Goal: Check status: Check status

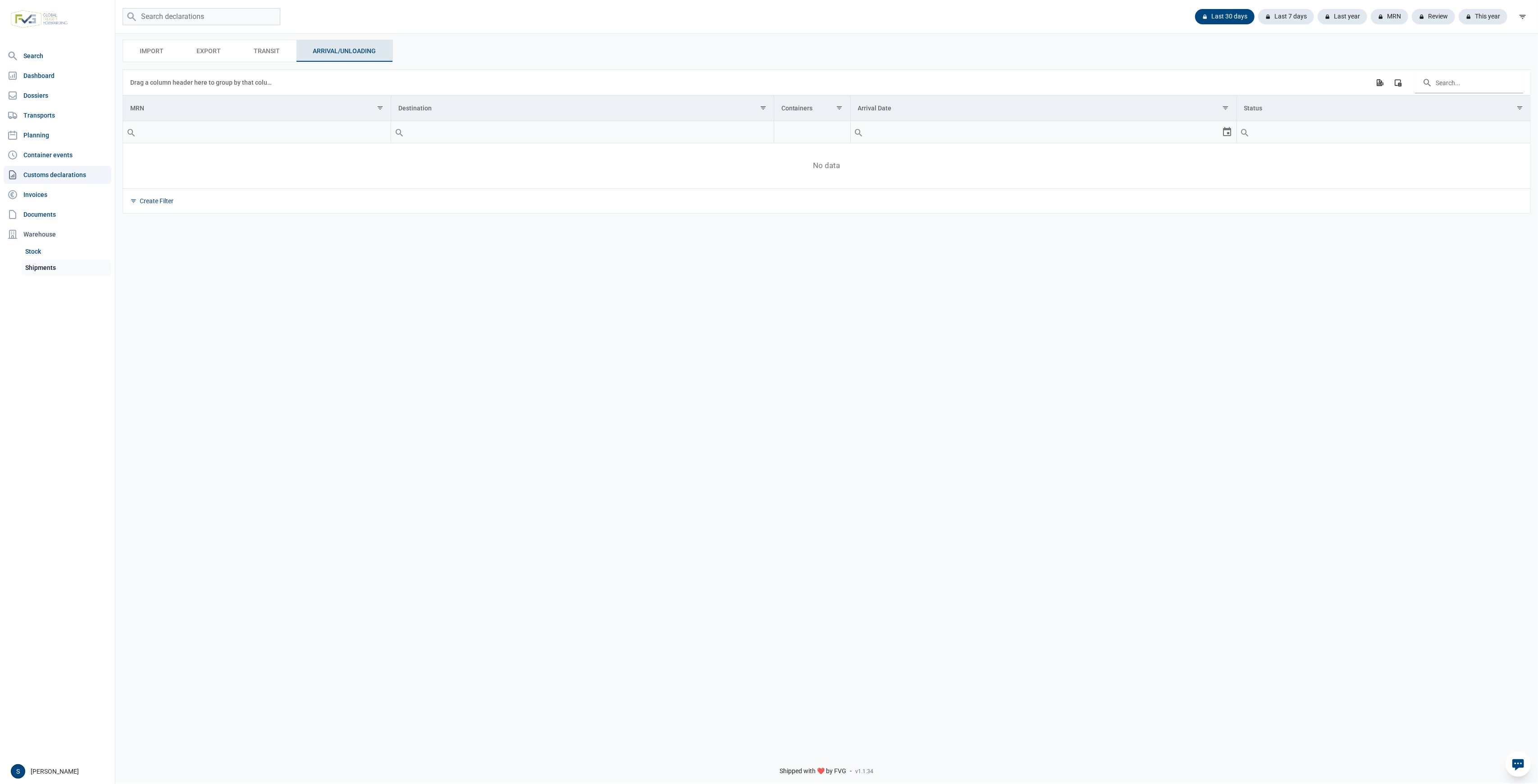
click at [62, 272] on link "Shipments" at bounding box center [66, 267] width 90 height 16
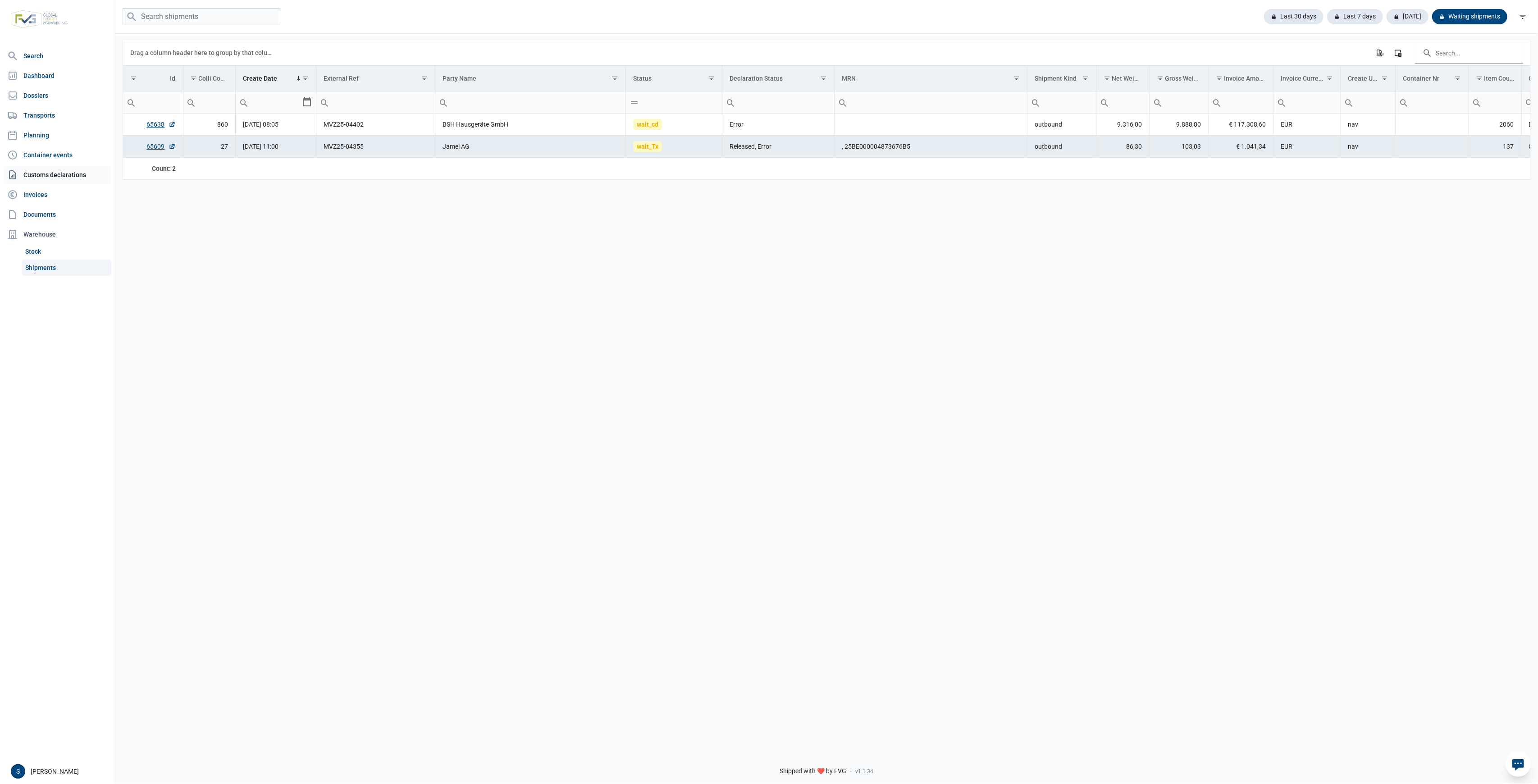
click at [66, 168] on link "Customs declarations" at bounding box center [57, 175] width 108 height 18
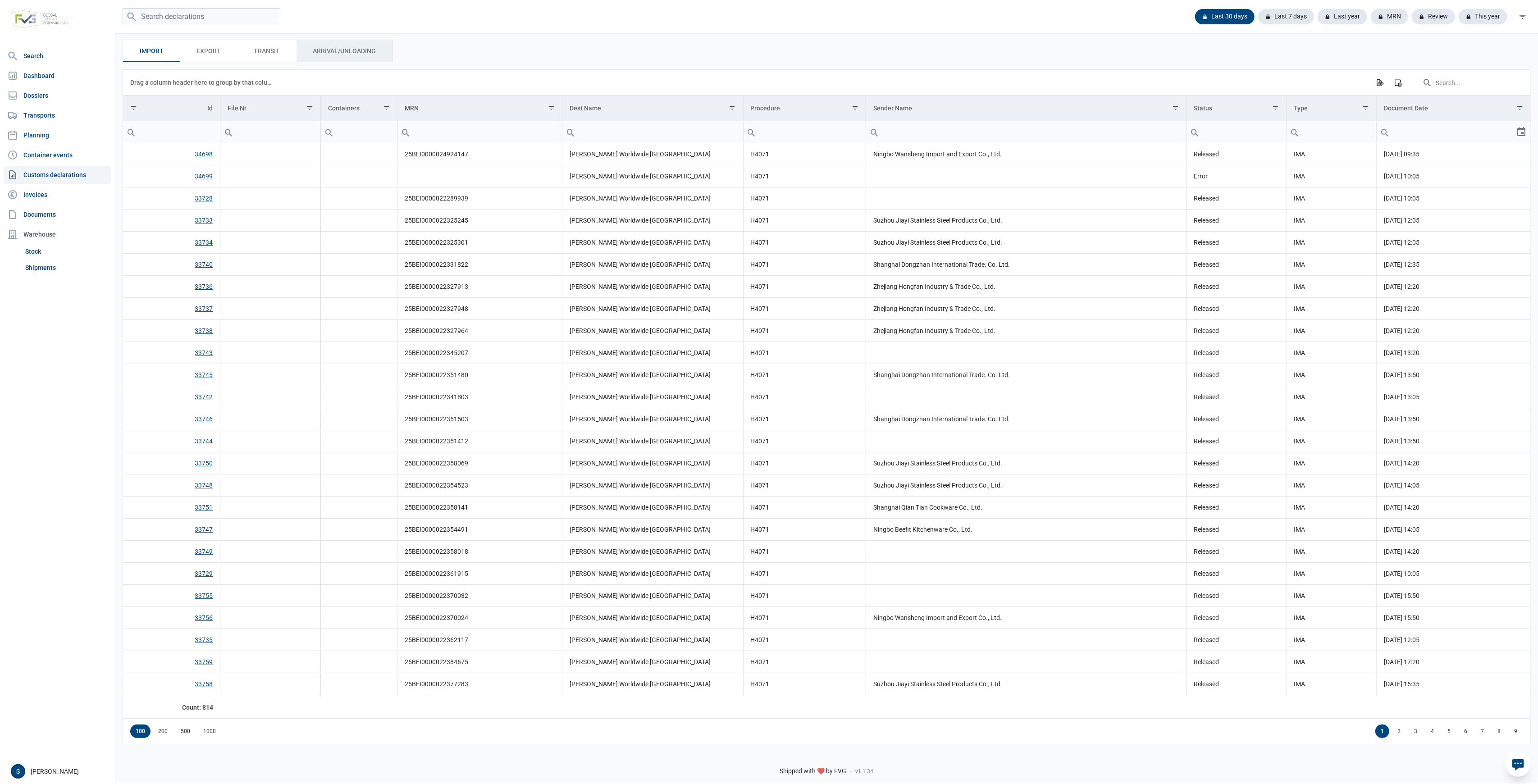
click at [328, 53] on span "Arrival/Unloading Arrival/Unloading" at bounding box center [344, 51] width 63 height 11
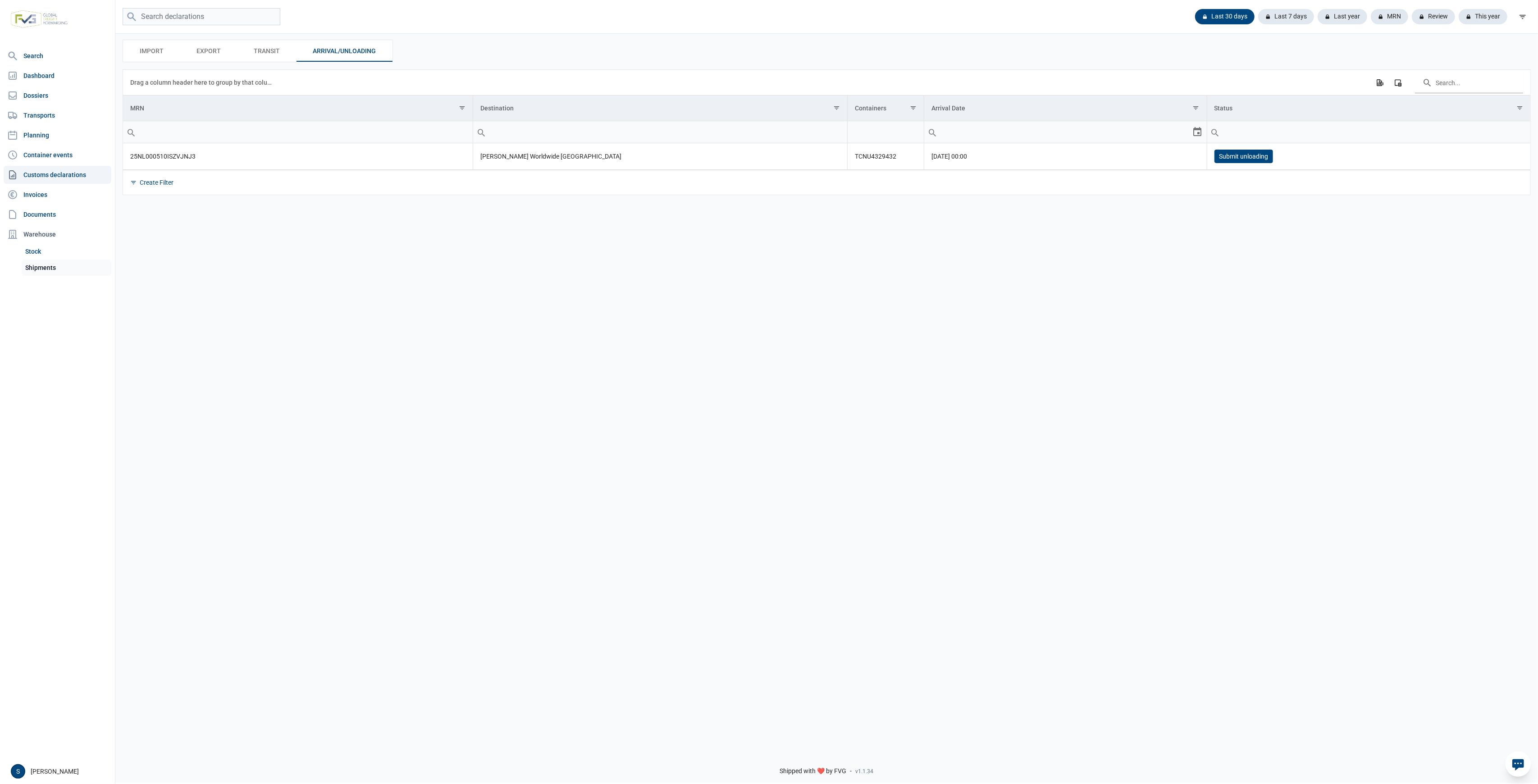
click at [54, 272] on link "Shipments" at bounding box center [66, 267] width 90 height 16
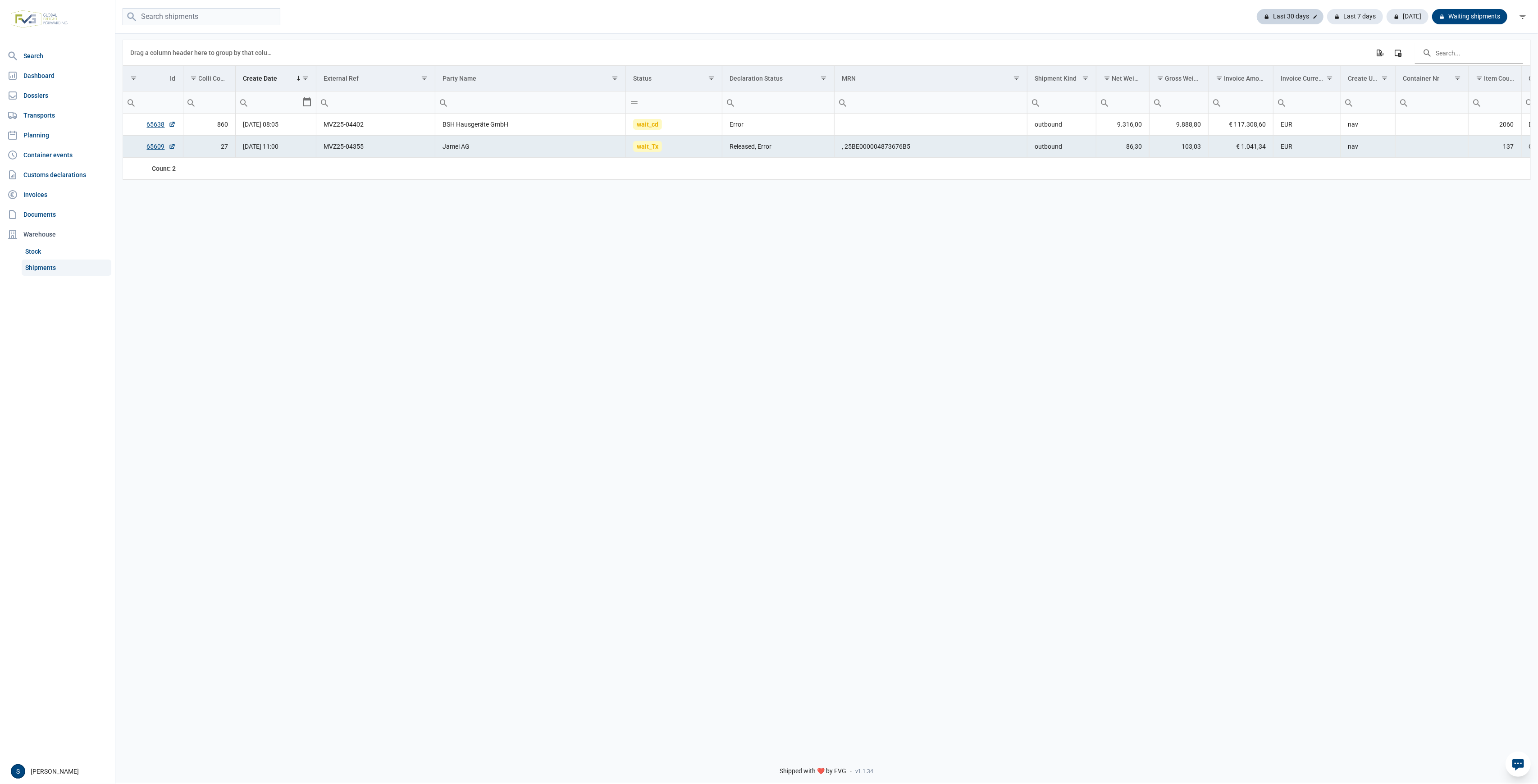
click at [1327, 16] on div "Last 30 days" at bounding box center [1354, 17] width 56 height 15
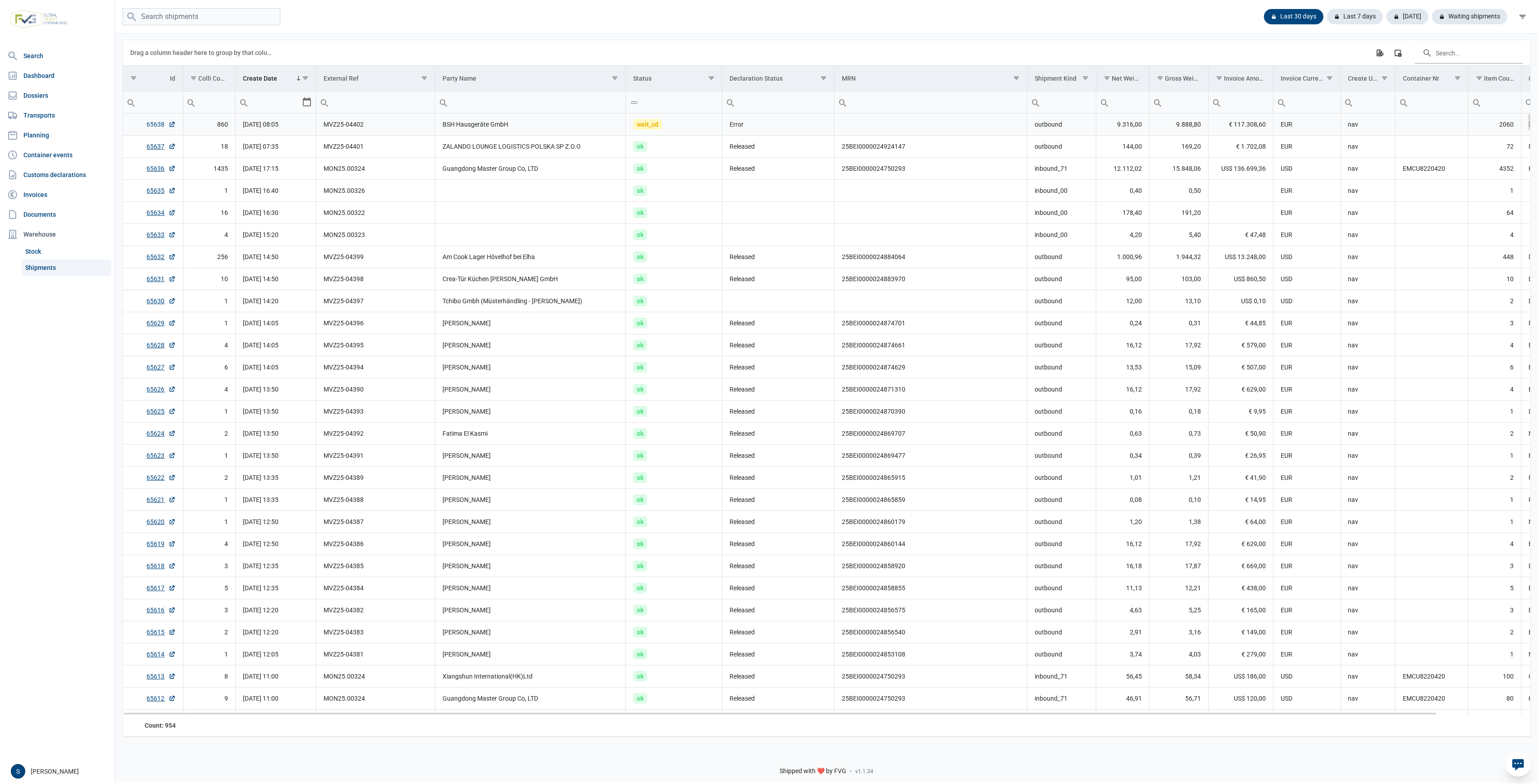
drag, startPoint x: 150, startPoint y: 130, endPoint x: 156, endPoint y: 121, distance: 10.8
click at [151, 129] on td "65638" at bounding box center [153, 124] width 60 height 22
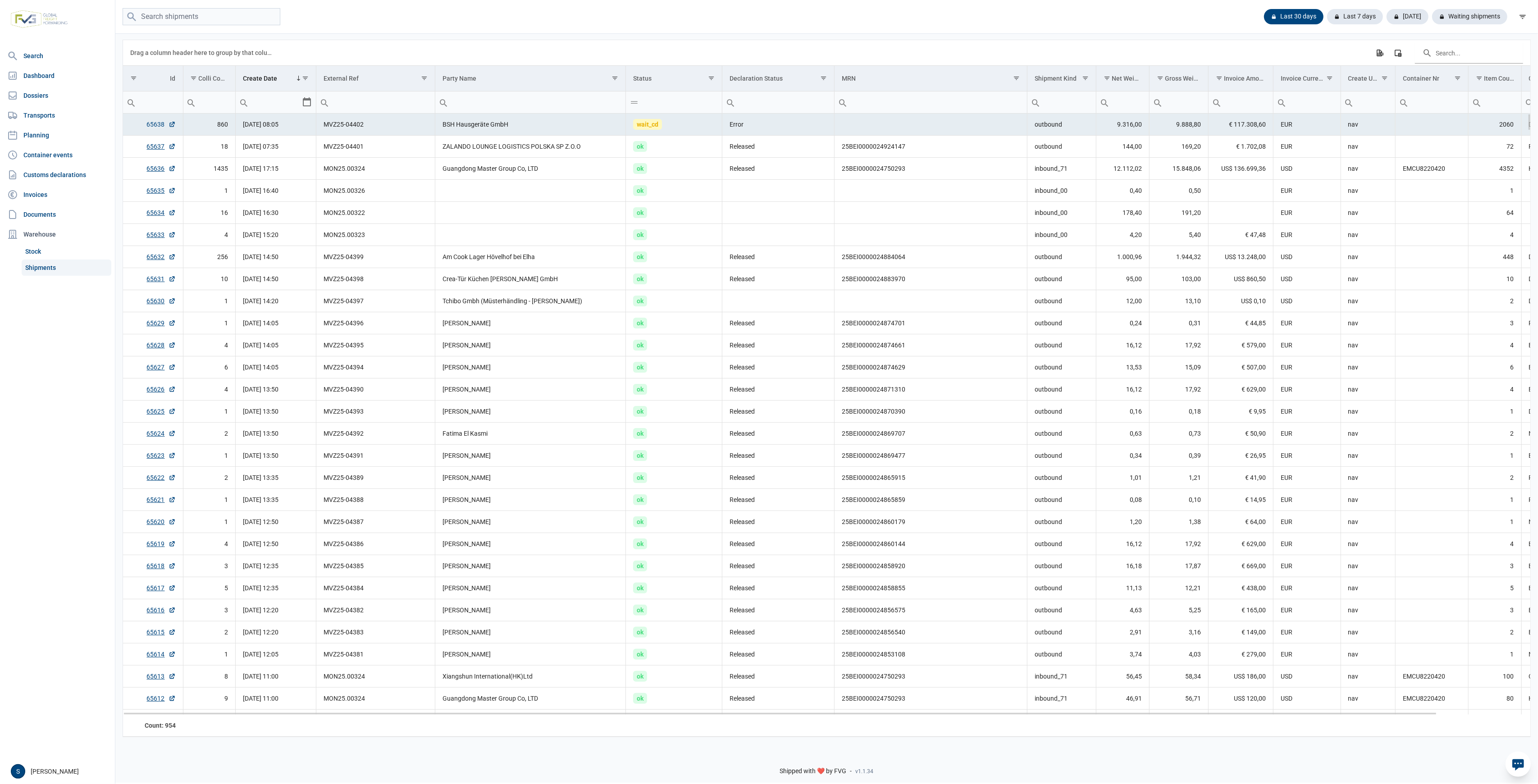
click at [156, 121] on link "65638" at bounding box center [162, 124] width 29 height 9
click at [466, 210] on td "Data grid with 954 rows and 18 columns" at bounding box center [531, 213] width 191 height 22
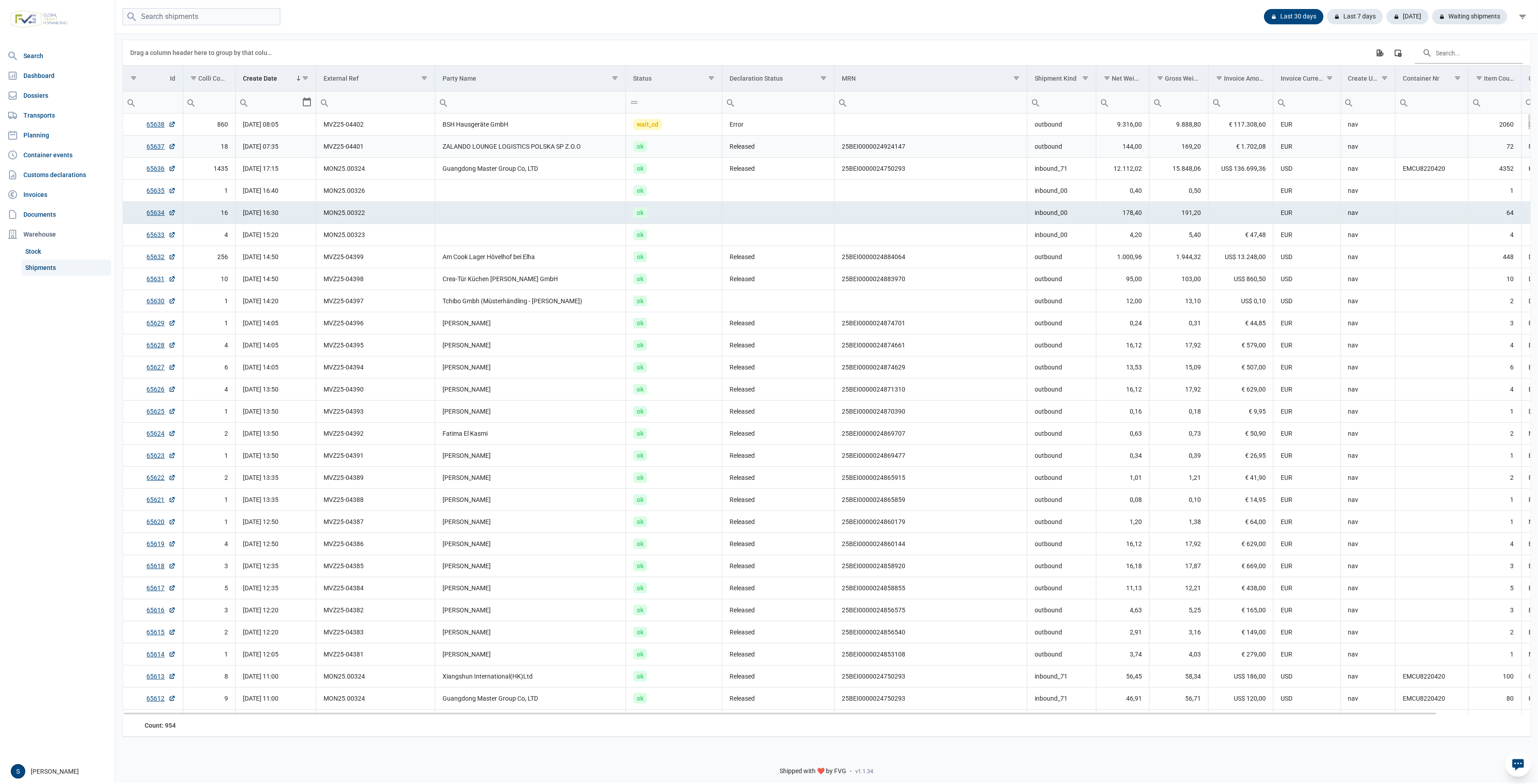
click at [459, 159] on td "Guangdong Master Group Co, LTD" at bounding box center [531, 169] width 191 height 22
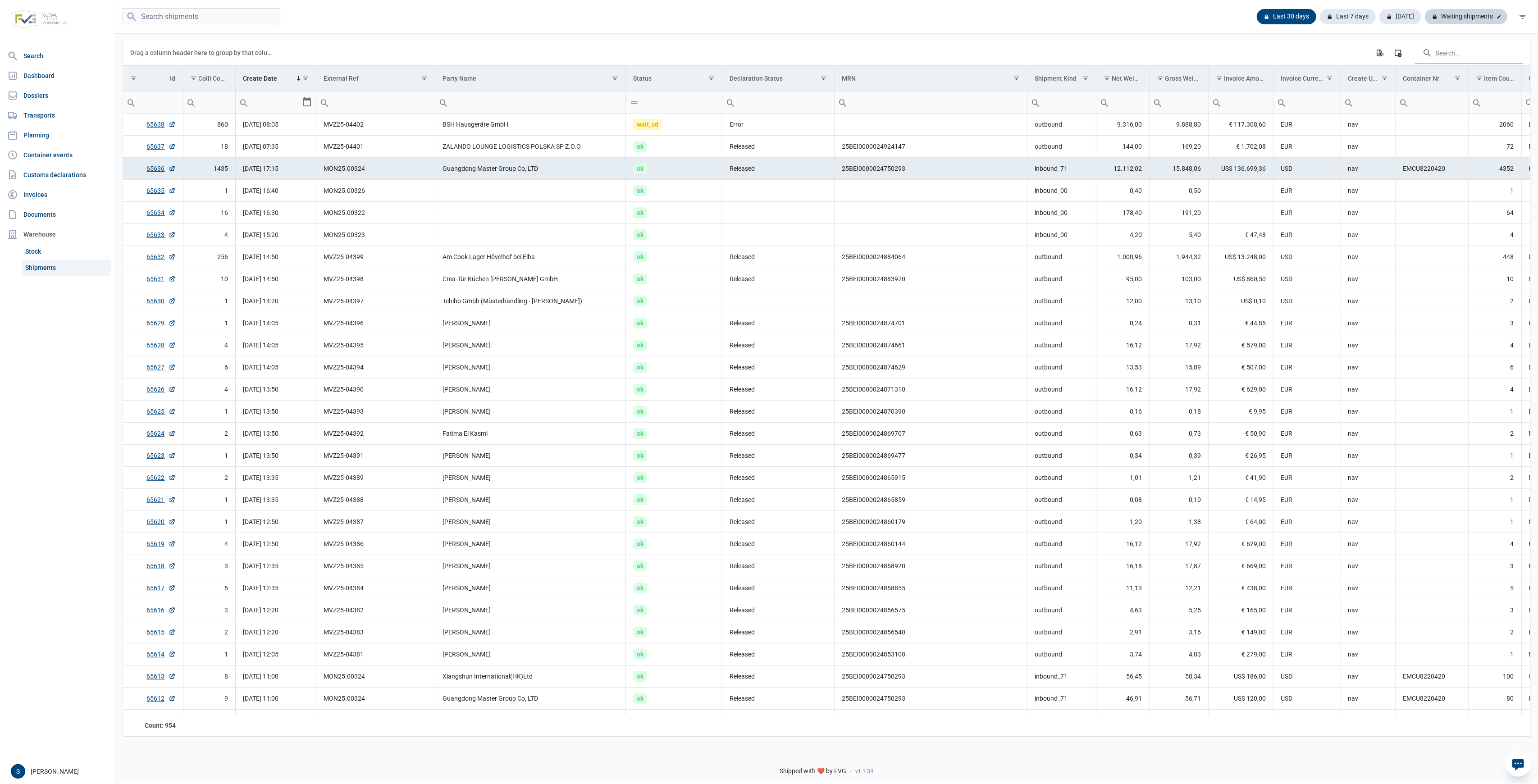
click at [1465, 13] on div "Waiting shipments" at bounding box center [1466, 17] width 82 height 15
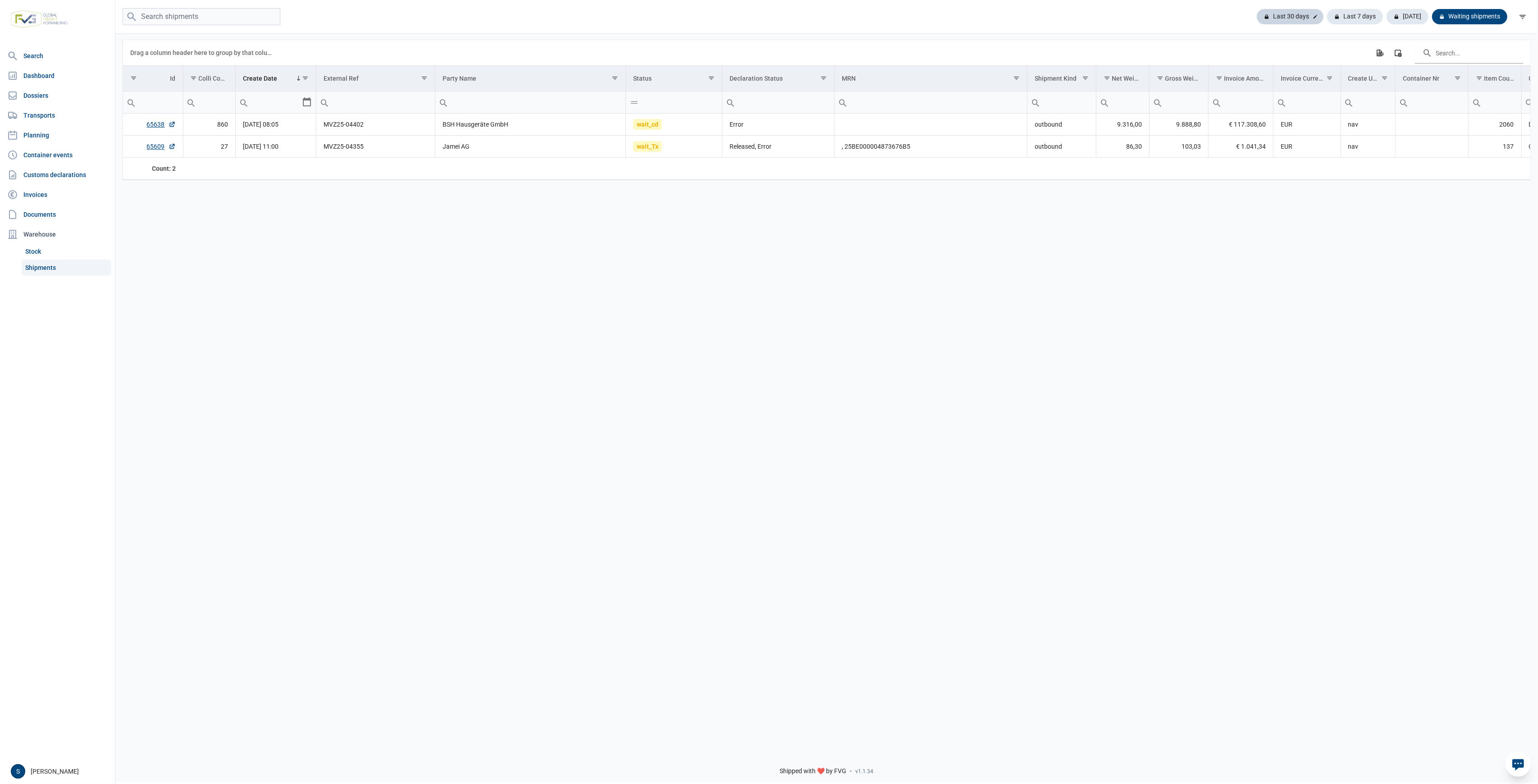
click at [1327, 21] on div "Last 30 days" at bounding box center [1354, 17] width 56 height 15
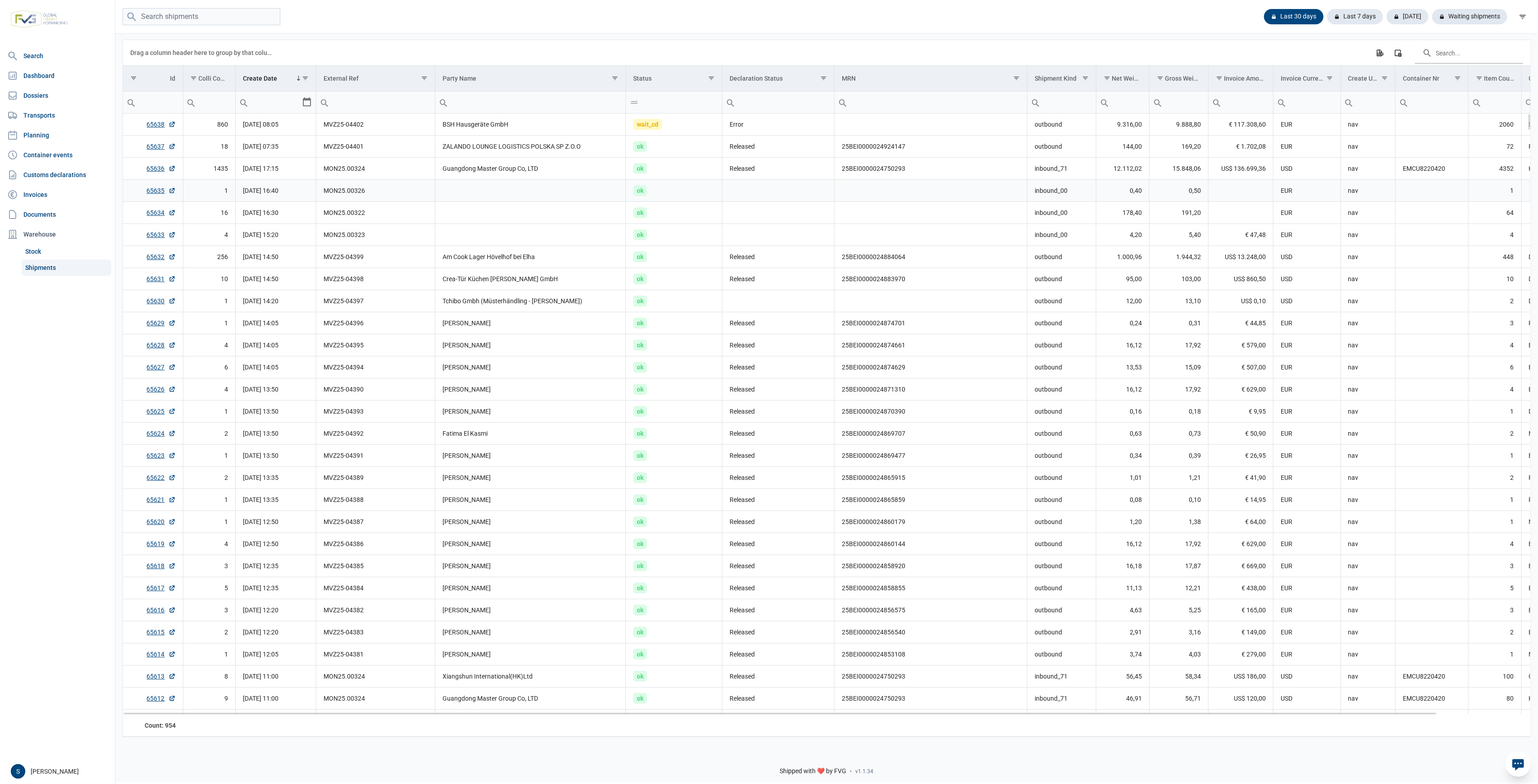
click at [474, 169] on td "Guangdong Master Group Co, LTD" at bounding box center [531, 169] width 191 height 22
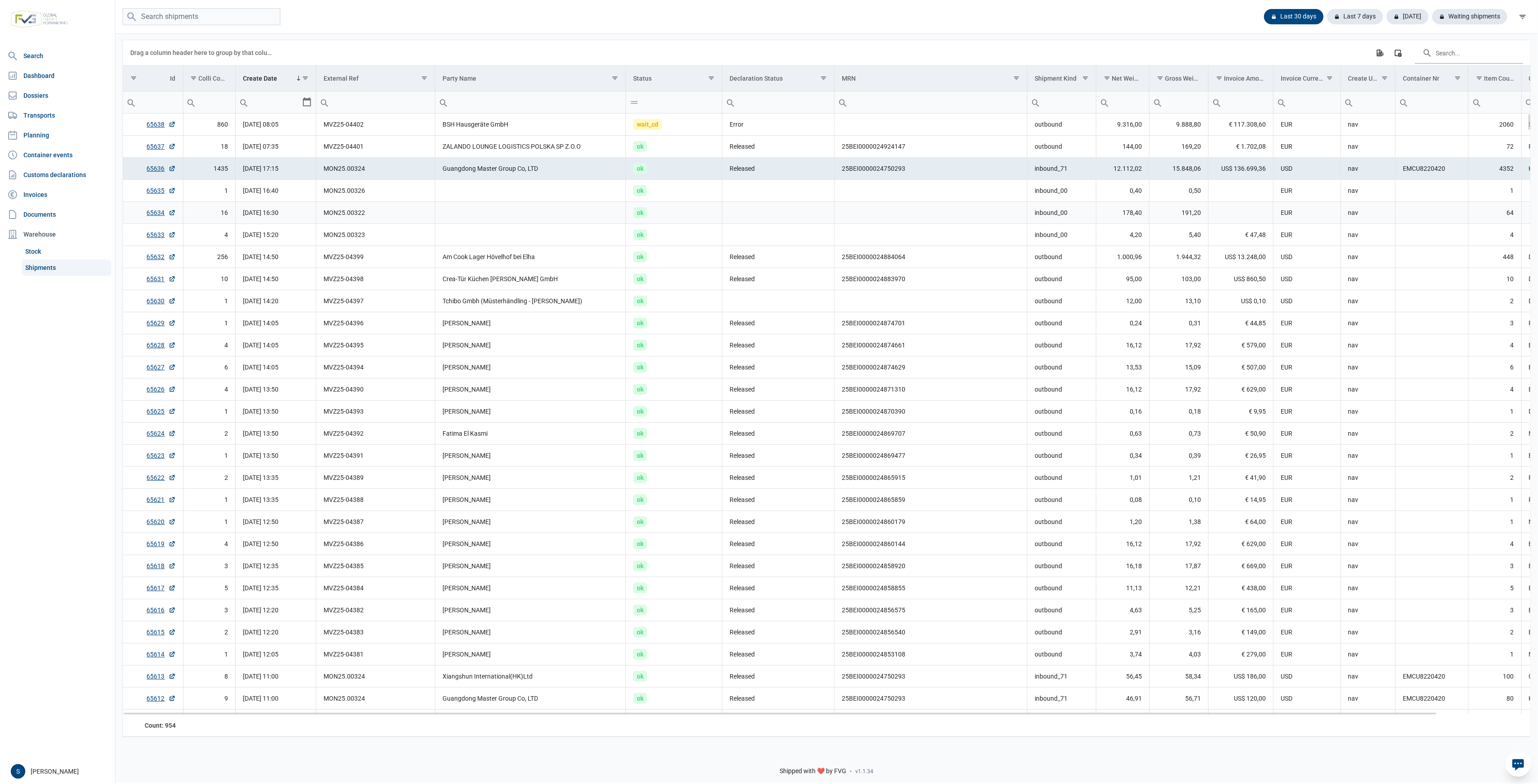
drag, startPoint x: 1007, startPoint y: 207, endPoint x: 658, endPoint y: 140, distance: 355.4
click at [1006, 207] on td "Data grid with 954 rows and 18 columns" at bounding box center [931, 213] width 193 height 22
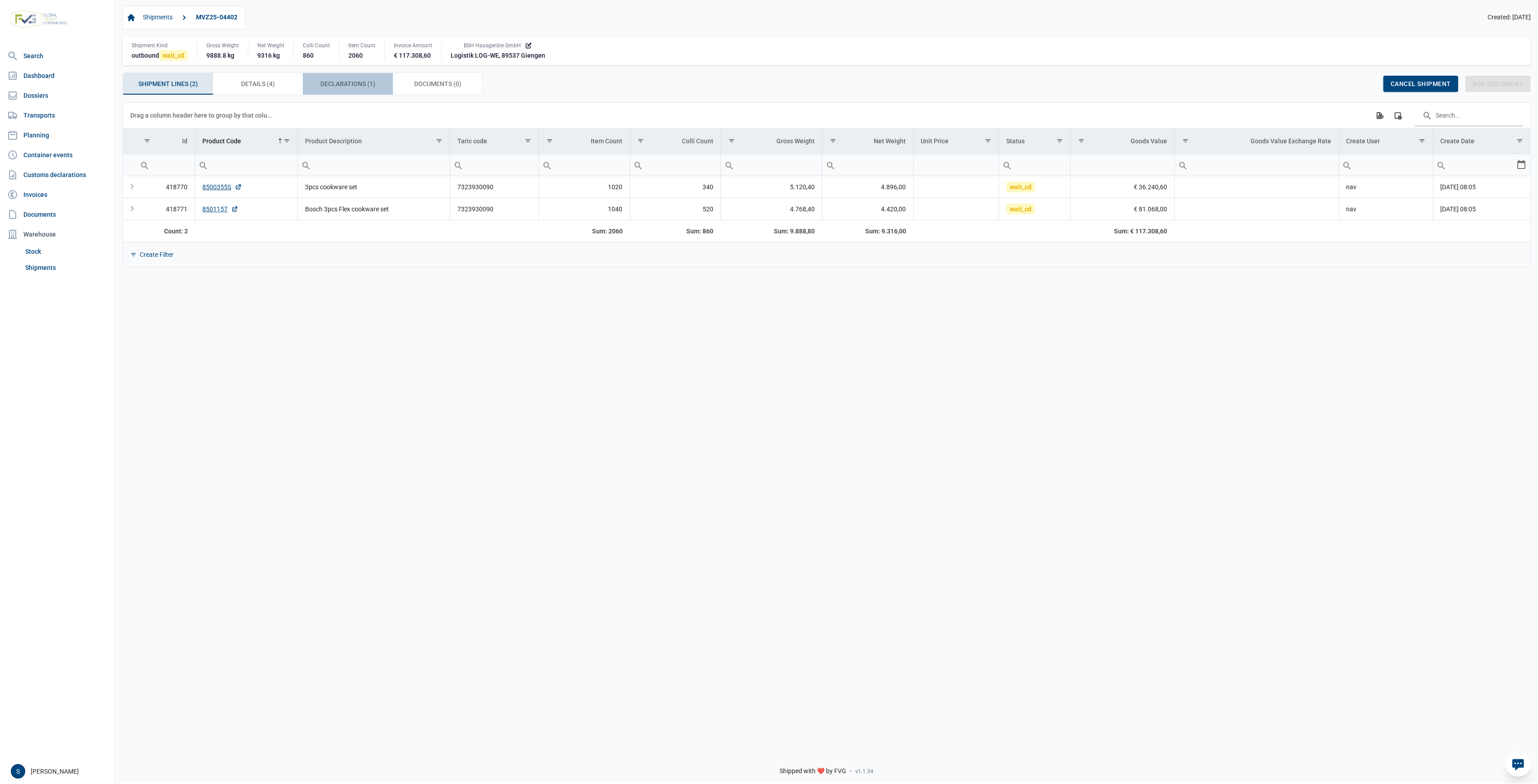
click at [352, 87] on span "Declarations (1) Declarations (1)" at bounding box center [348, 84] width 55 height 11
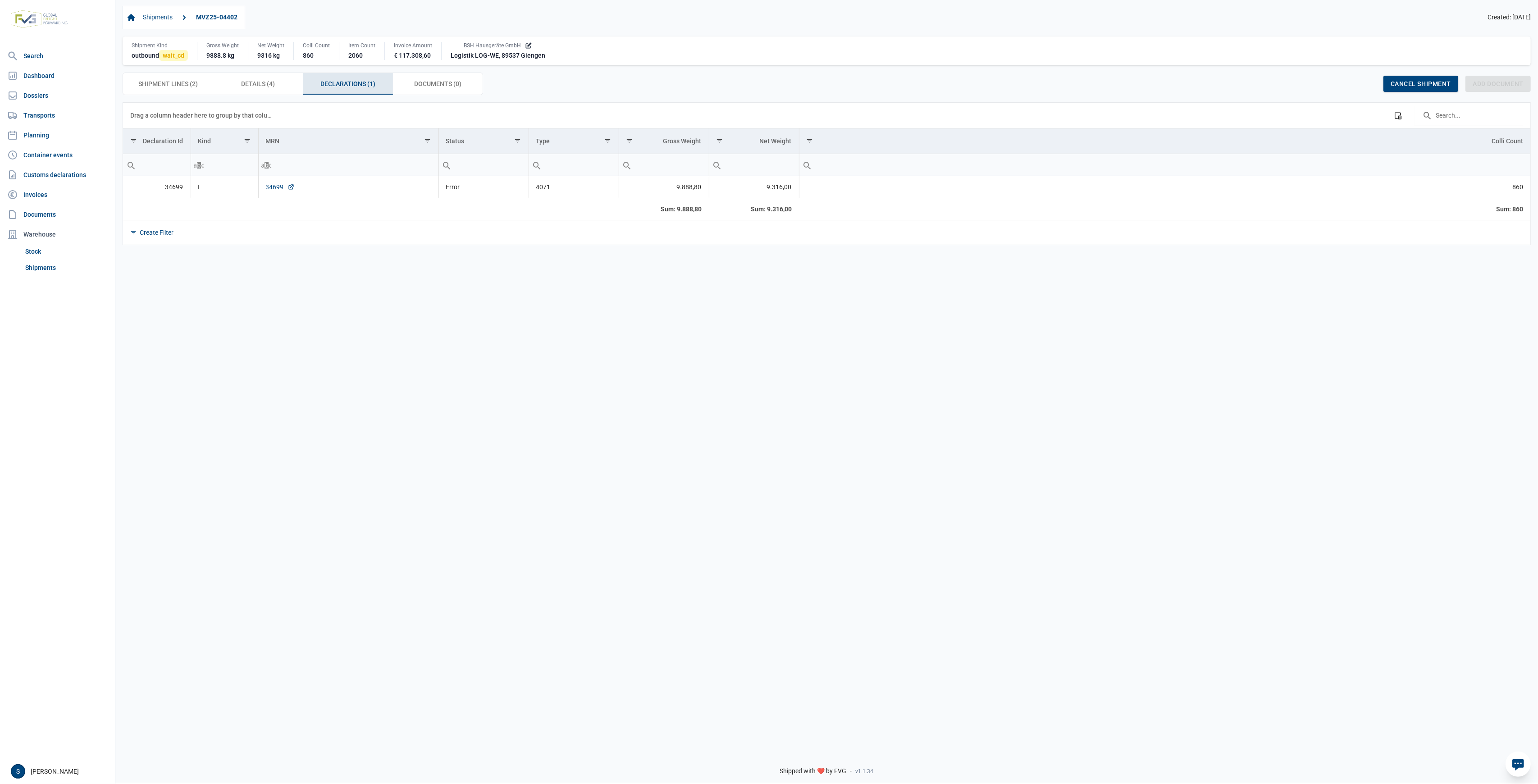
click at [273, 183] on link "34699" at bounding box center [280, 187] width 29 height 9
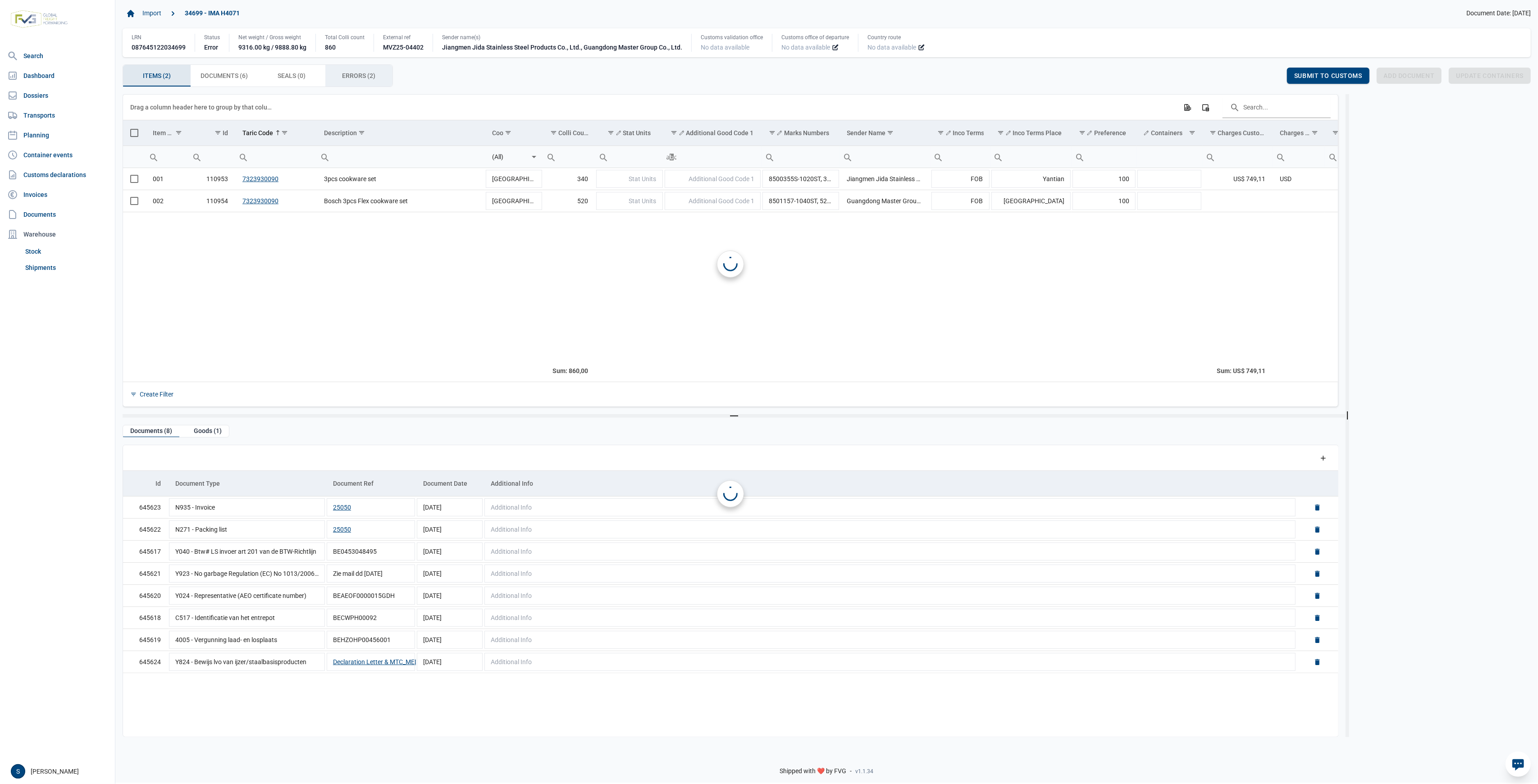
click at [375, 69] on div "Errors (2) Errors (2)" at bounding box center [359, 76] width 68 height 21
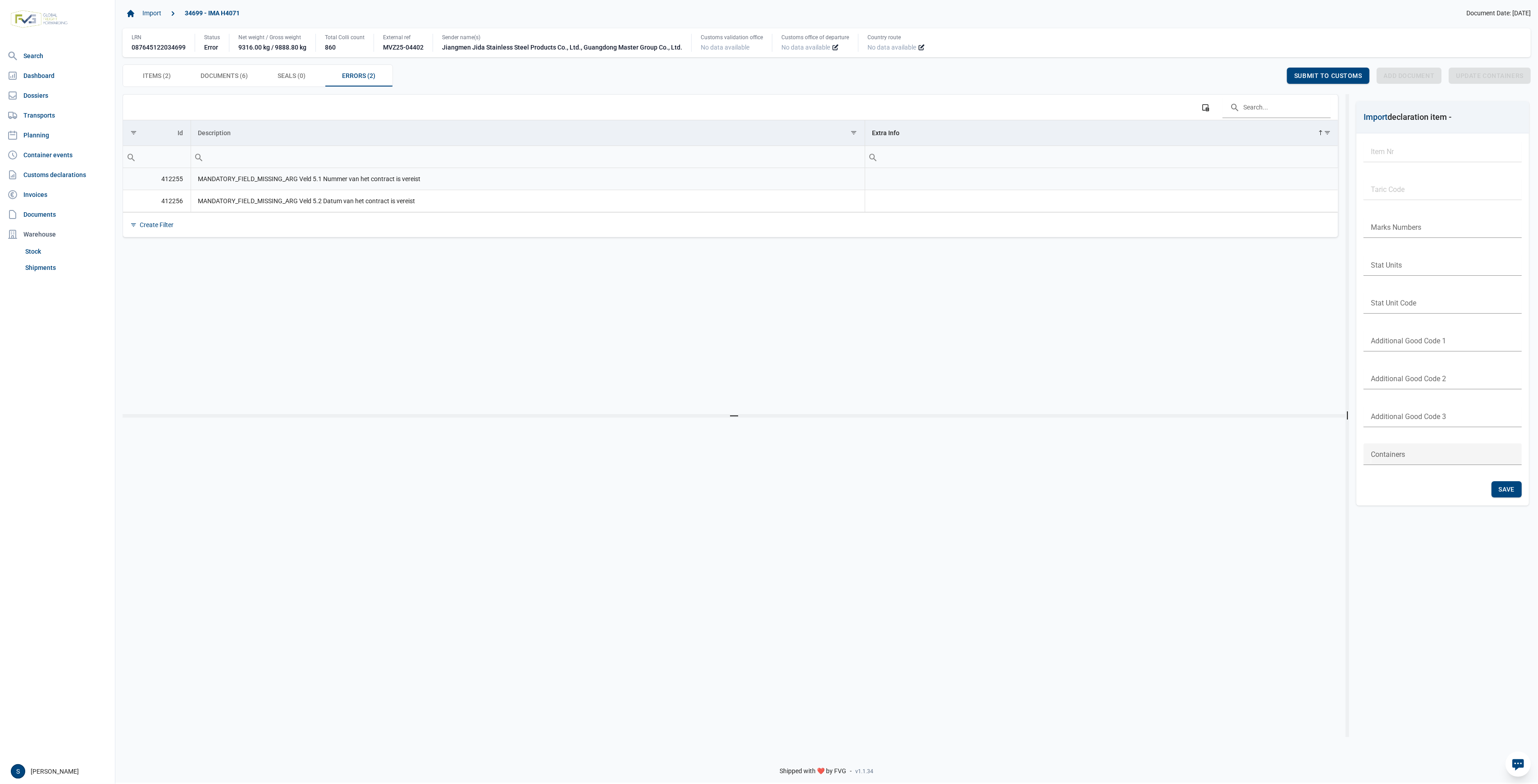
click at [443, 188] on td "MANDATORY_FIELD_MISSING_ARG Veld 5.1 Nummer van het contract is vereist" at bounding box center [528, 178] width 674 height 22
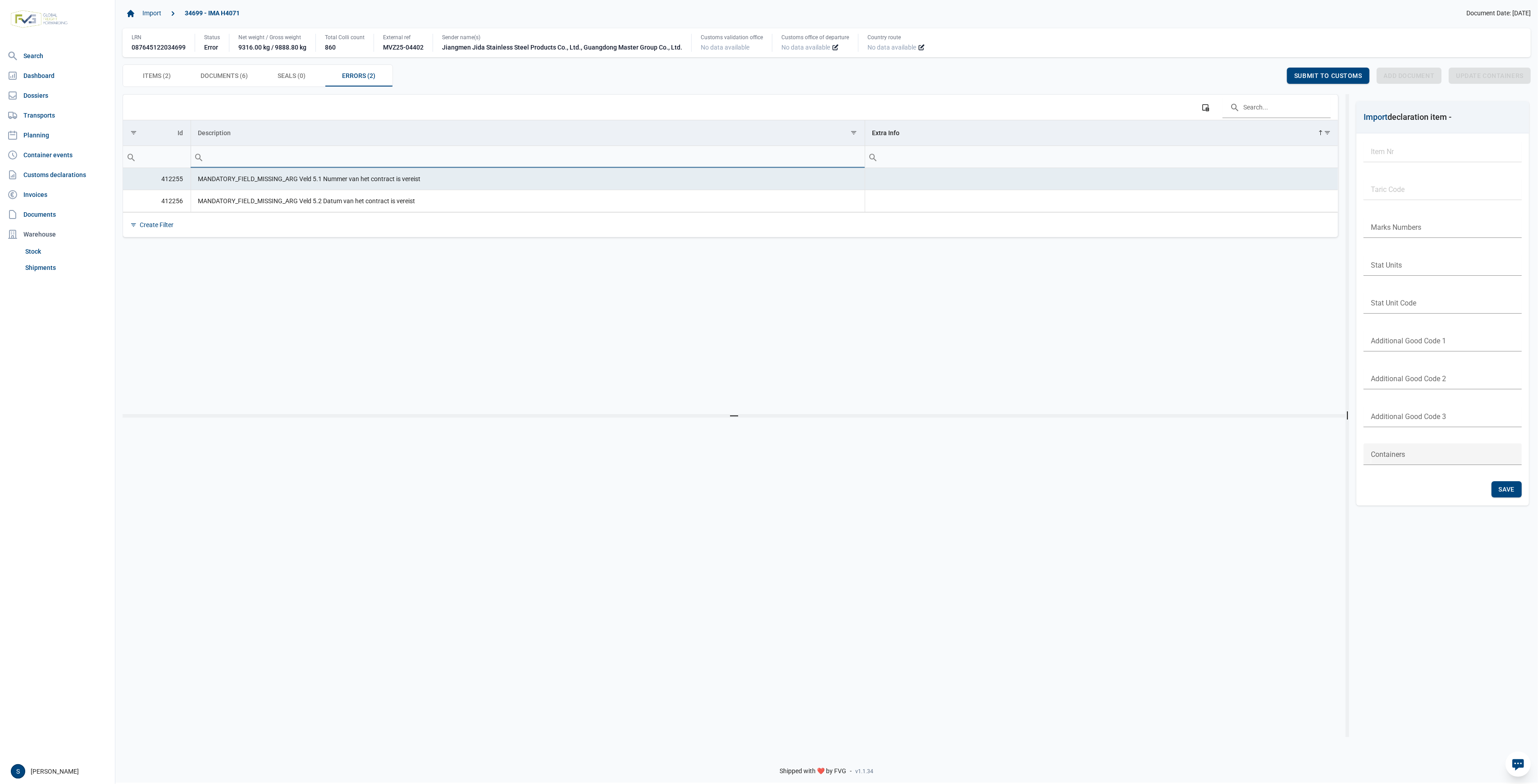
click at [432, 147] on input "Filter cell" at bounding box center [527, 156] width 674 height 21
click at [282, 80] on span "Seals (0) Seals (0)" at bounding box center [291, 76] width 28 height 11
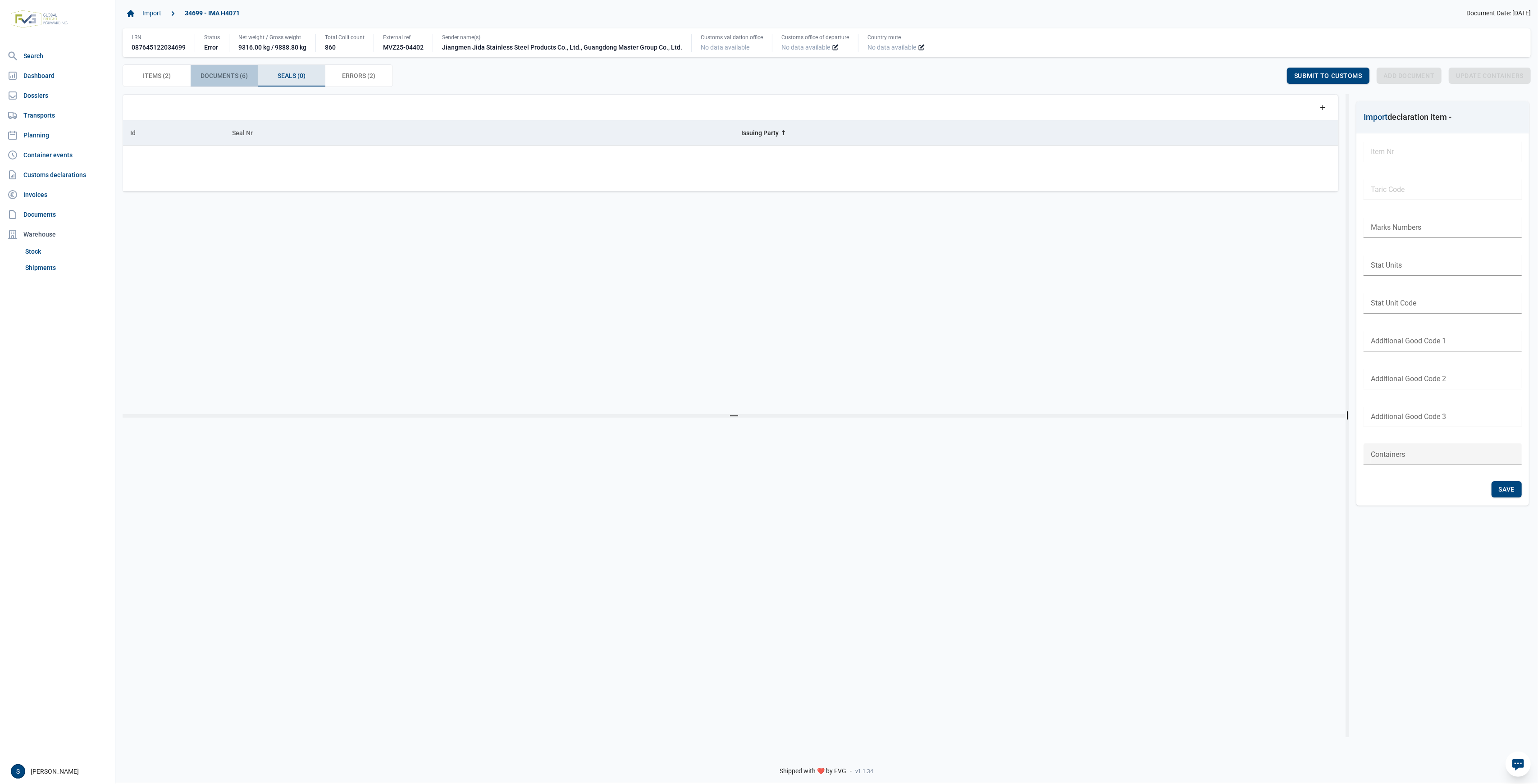
drag, startPoint x: 239, startPoint y: 67, endPoint x: 228, endPoint y: 77, distance: 14.9
click at [238, 67] on div "Documents (6) Documents (6)" at bounding box center [224, 76] width 68 height 21
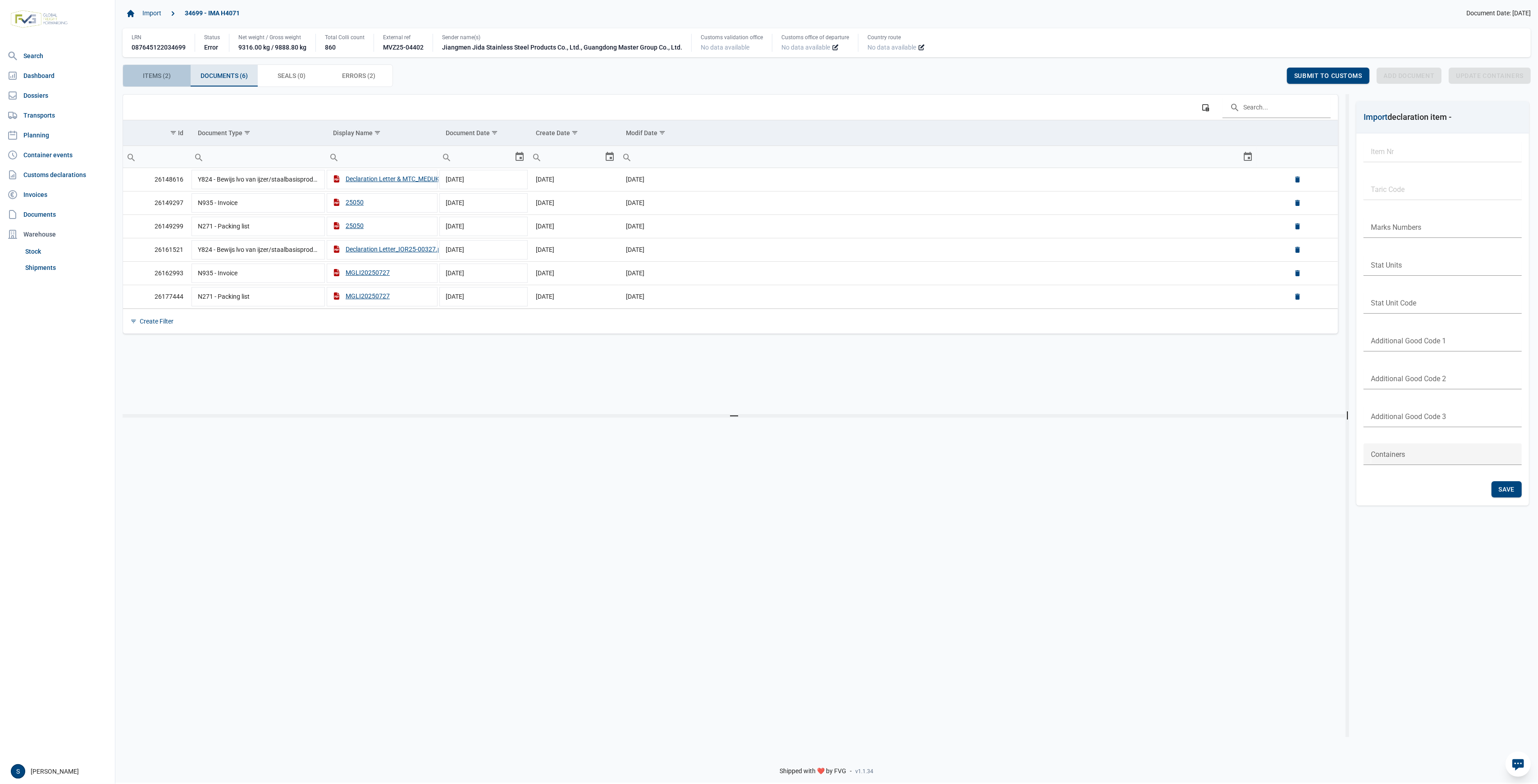
click at [153, 77] on span "Items (2) Items (2)" at bounding box center [156, 76] width 28 height 11
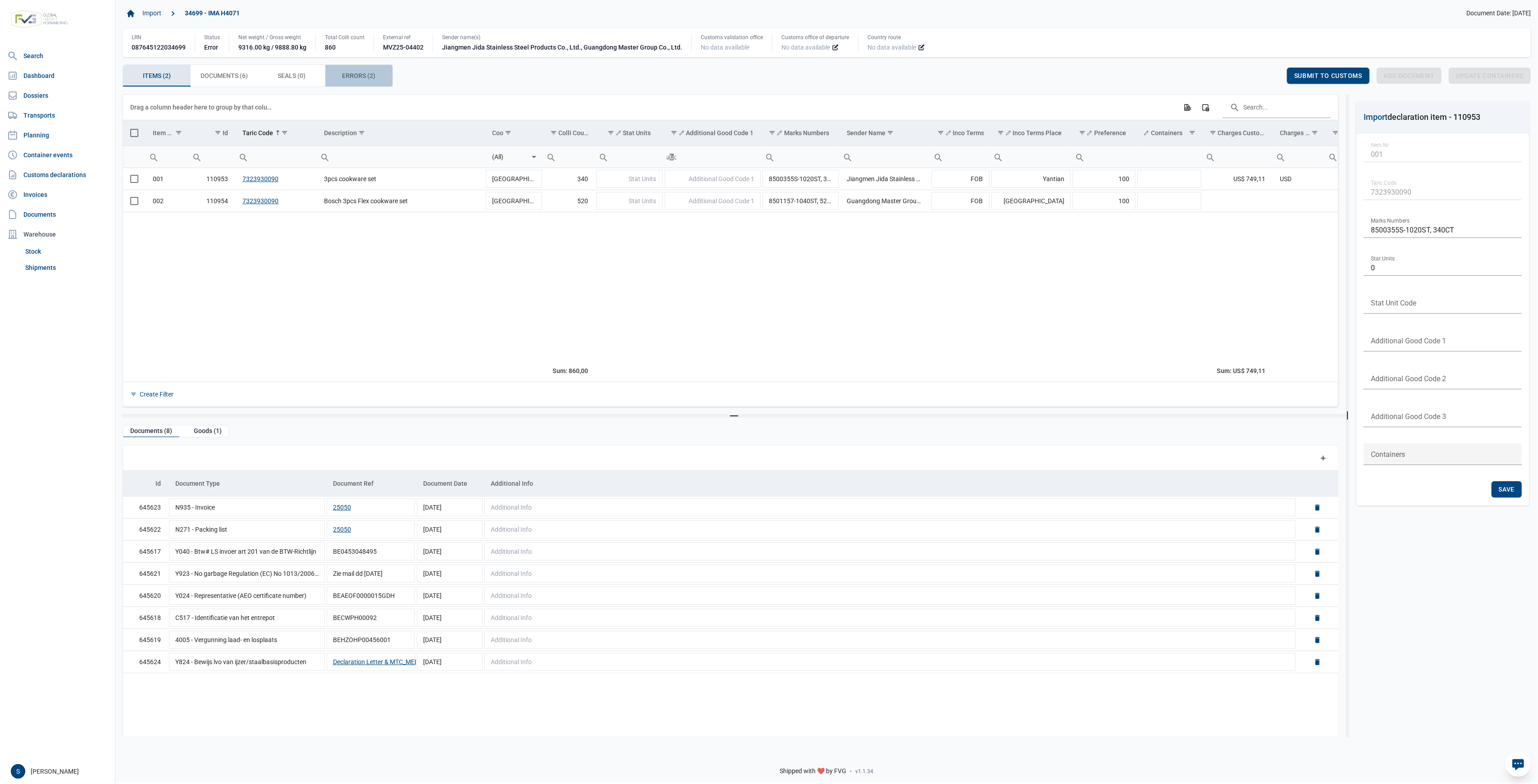
click at [357, 83] on div "Errors (2) Errors (2)" at bounding box center [359, 76] width 68 height 21
